Goal: Task Accomplishment & Management: Use online tool/utility

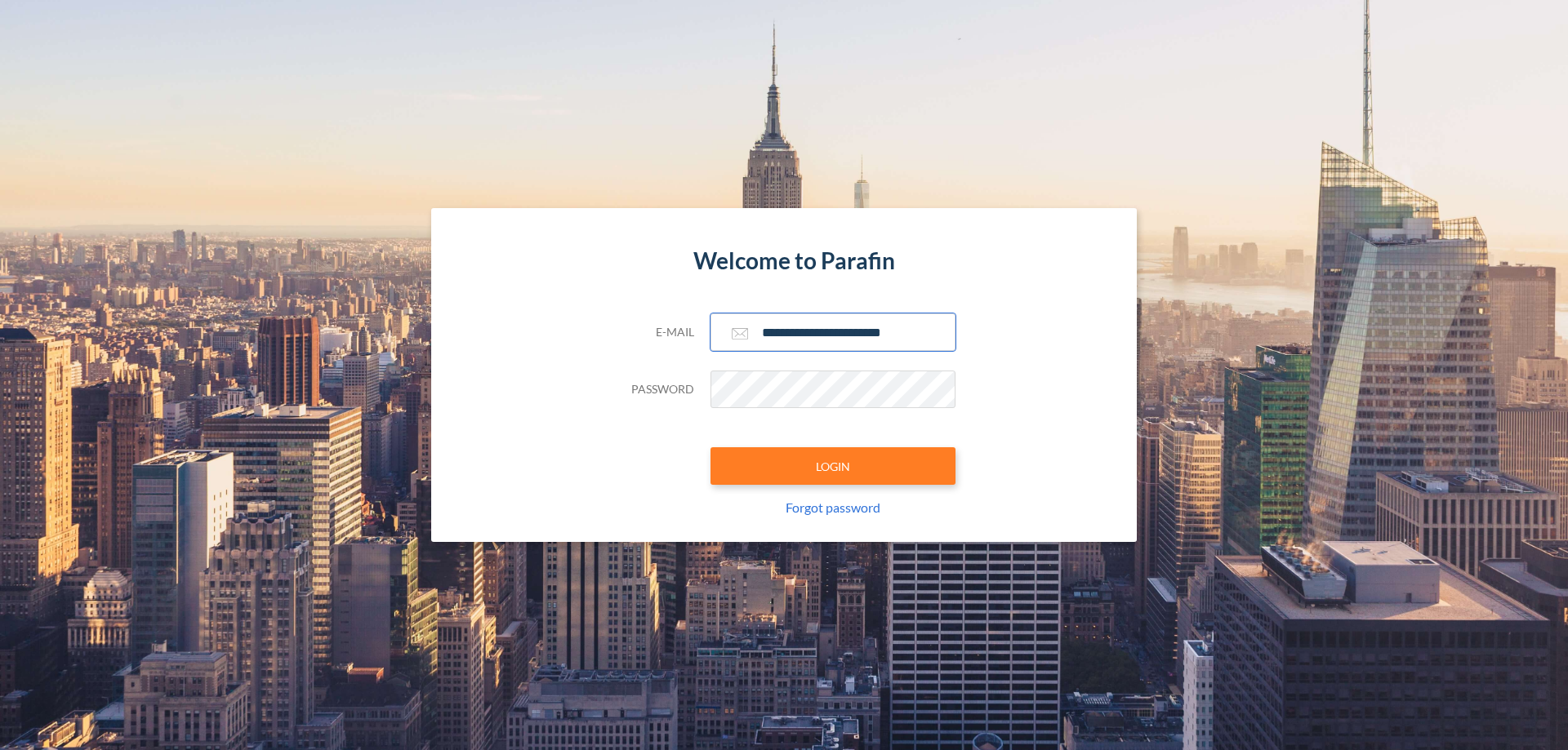
type input "**********"
click at [833, 466] on button "LOGIN" at bounding box center [832, 466] width 245 height 38
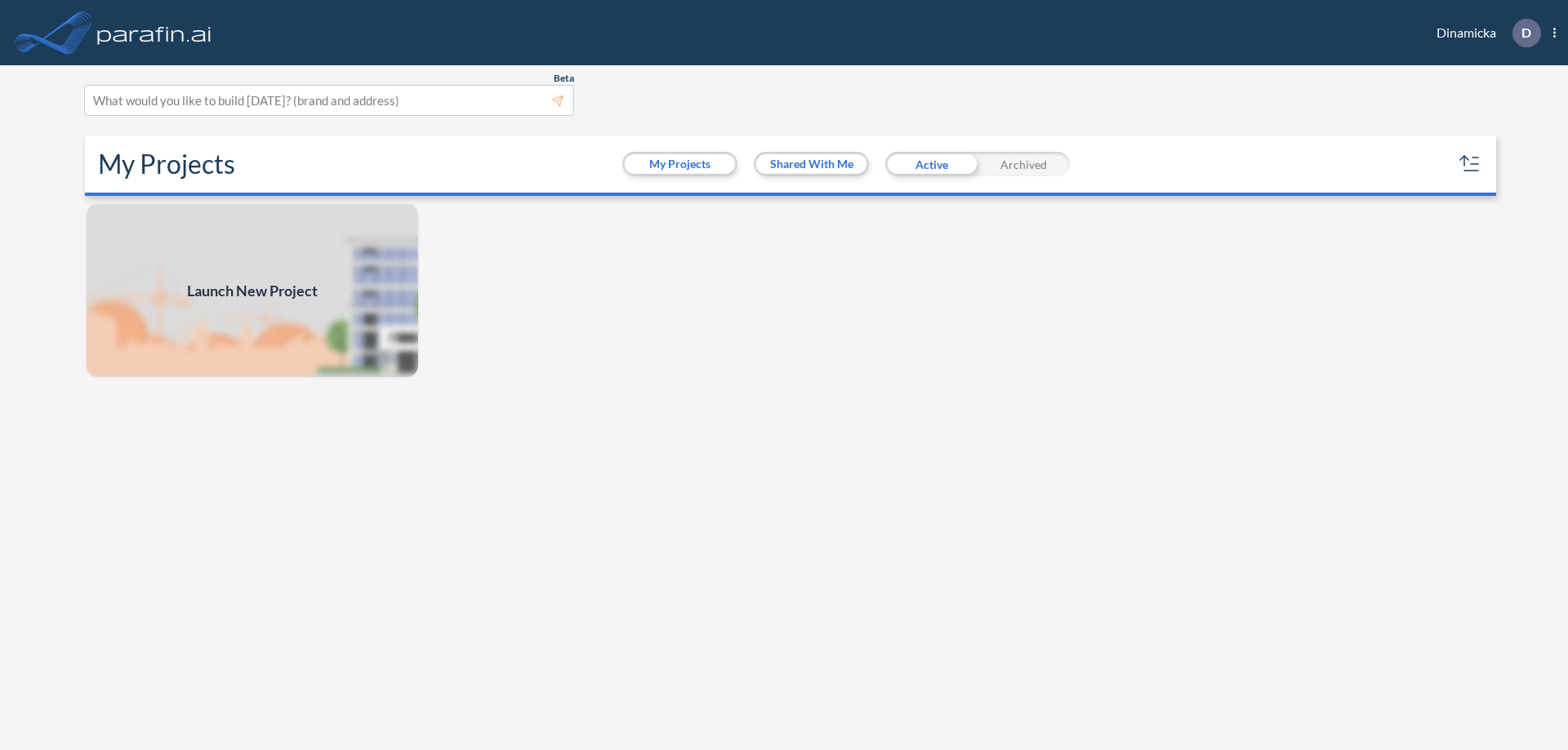
scroll to position [4, 0]
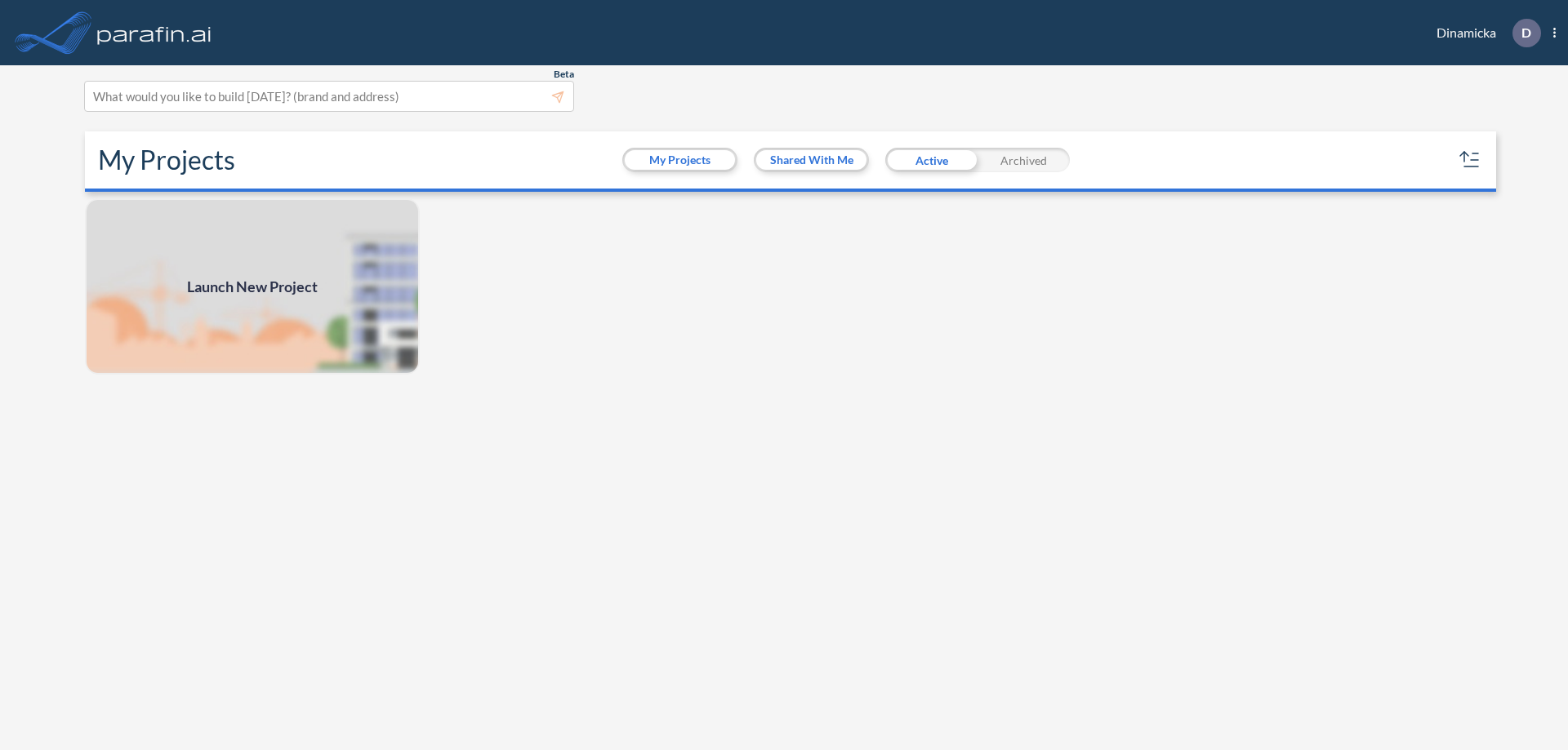
click at [253, 286] on span "Launch New Project" at bounding box center [253, 287] width 131 height 22
